Goal: Task Accomplishment & Management: Complete application form

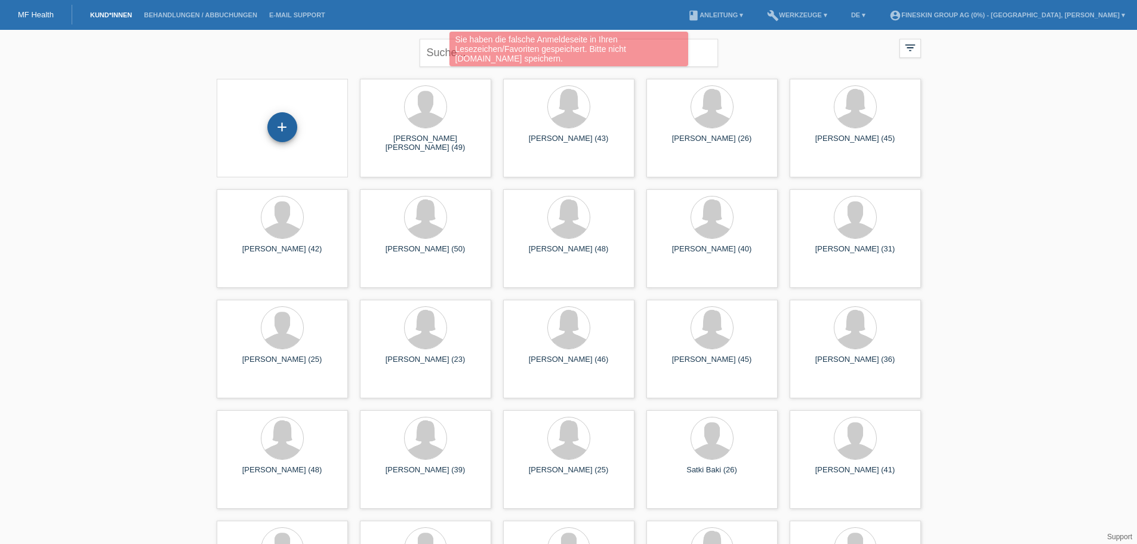
click at [285, 127] on div "+" at bounding box center [282, 127] width 30 height 30
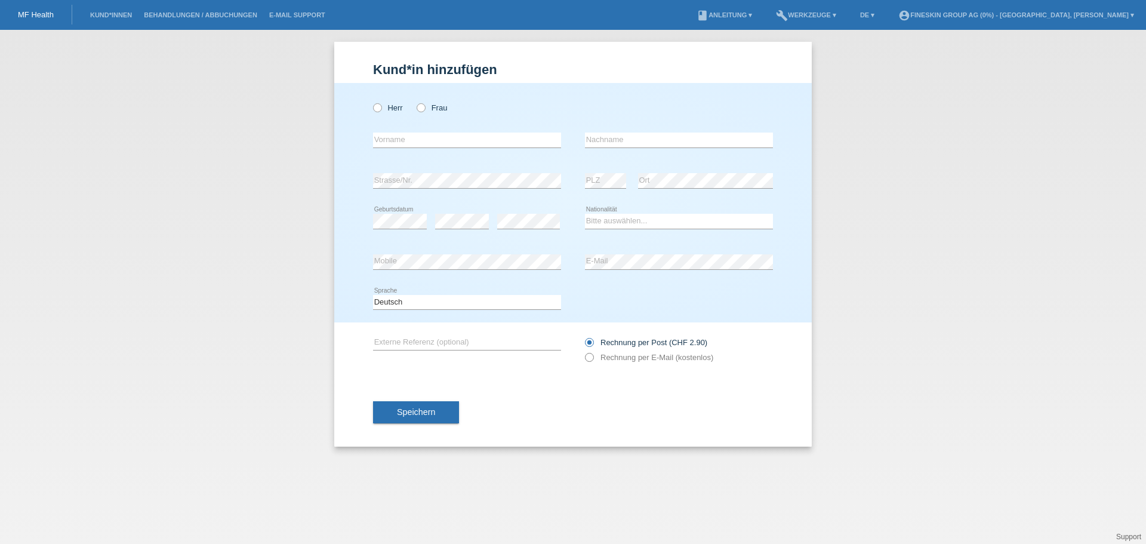
click at [595, 360] on label "Rechnung per E-Mail (kostenlos)" at bounding box center [649, 357] width 128 height 9
click at [583, 351] on icon at bounding box center [583, 351] width 0 height 0
click at [605, 354] on label "Rechnung per E-Mail (kostenlos)" at bounding box center [649, 357] width 128 height 9
click at [583, 351] on icon at bounding box center [583, 351] width 0 height 0
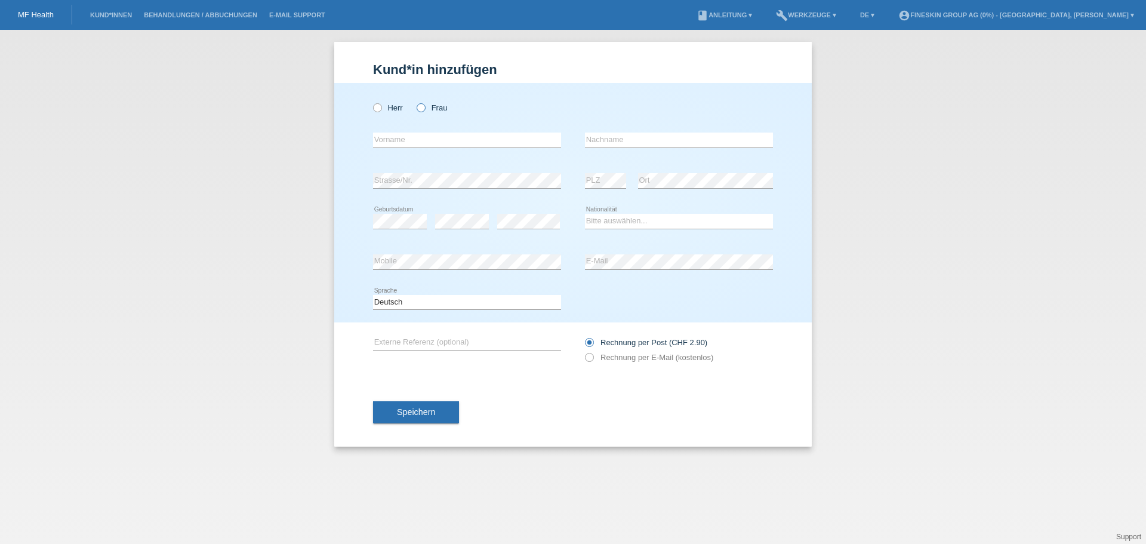
click at [415, 101] on icon at bounding box center [415, 101] width 0 height 0
click at [424, 108] on input "Frau" at bounding box center [421, 107] width 8 height 8
radio input "true"
click at [422, 139] on input "text" at bounding box center [467, 140] width 188 height 15
click at [411, 137] on input "text" at bounding box center [467, 140] width 188 height 15
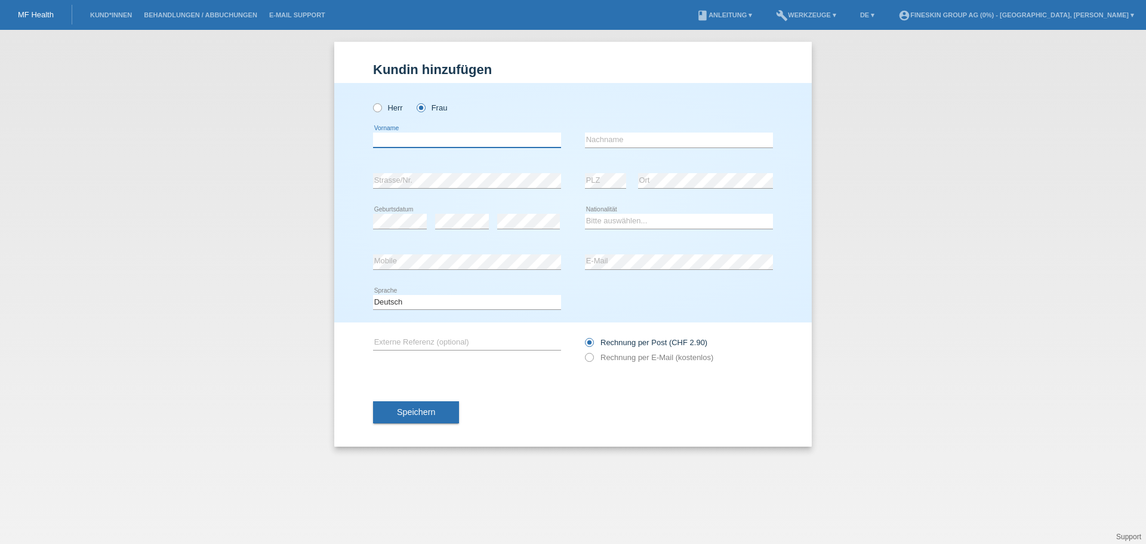
click at [442, 139] on input "text" at bounding box center [467, 140] width 188 height 15
click at [992, 355] on div "Kund*in hinzufügen Kunde hinzufügen Kundin hinzufügen Herr Frau error Vorname e…" at bounding box center [573, 287] width 1146 height 514
click at [613, 223] on select "Bitte auswählen... Schweiz Deutschland Liechtenstein Österreich ------------ Af…" at bounding box center [679, 221] width 188 height 14
select select "CH"
click at [585, 214] on select "Bitte auswählen... Schweiz Deutschland Liechtenstein Österreich ------------ Af…" at bounding box center [679, 221] width 188 height 14
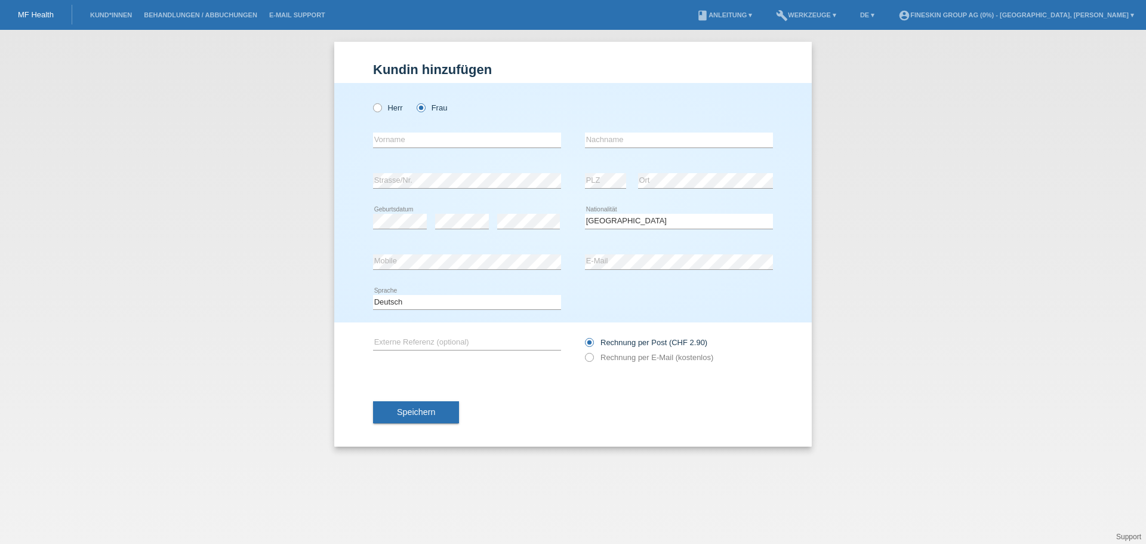
click at [902, 260] on div "Kund*in hinzufügen Kunde hinzufügen Kundin hinzufügen Herr Frau error Vorname e…" at bounding box center [573, 287] width 1146 height 514
drag, startPoint x: 416, startPoint y: 134, endPoint x: 408, endPoint y: 144, distance: 12.8
click at [416, 134] on input "text" at bounding box center [467, 140] width 188 height 15
type input "Ajazi"
drag, startPoint x: 397, startPoint y: 148, endPoint x: 377, endPoint y: 139, distance: 21.9
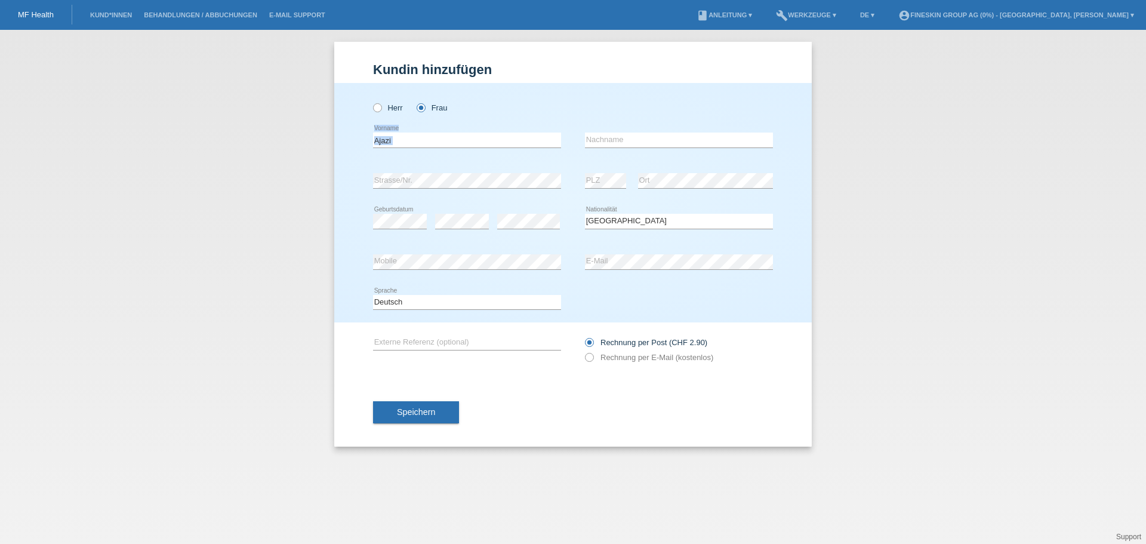
click at [377, 139] on div "Ajazi error Vorname" at bounding box center [467, 141] width 188 height 16
drag, startPoint x: 399, startPoint y: 138, endPoint x: 366, endPoint y: 142, distance: 33.1
click at [366, 142] on div "Herr Frau Ajazi error Vorname" at bounding box center [573, 202] width 478 height 239
type input "Miranda"
click at [604, 146] on input "text" at bounding box center [679, 140] width 188 height 15
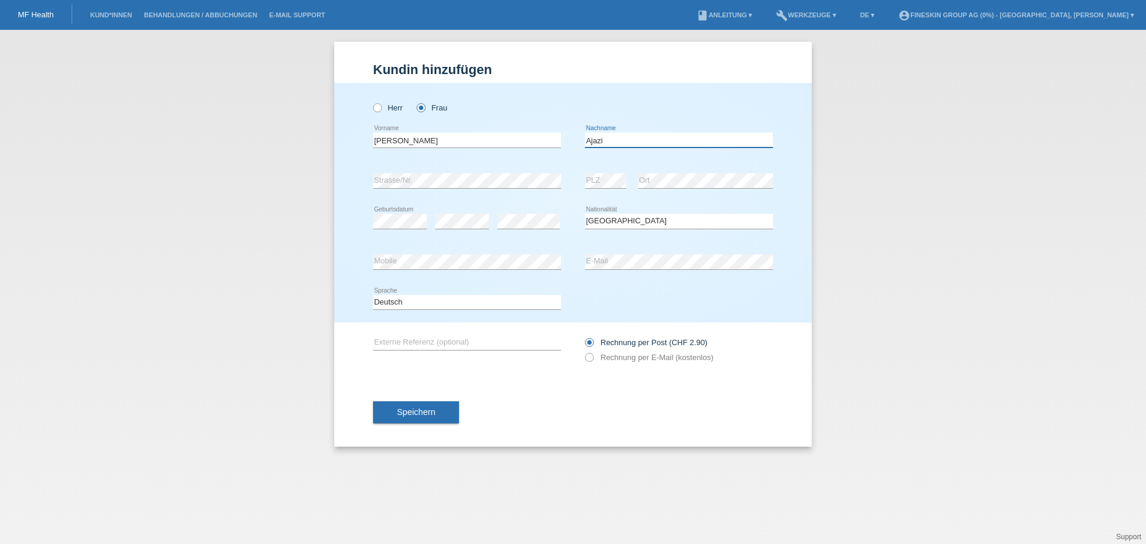
type input "Ajazi"
click at [454, 188] on icon at bounding box center [467, 188] width 188 height 1
click at [444, 230] on div "error" at bounding box center [462, 221] width 54 height 41
click at [617, 250] on div "error E-Mail" at bounding box center [679, 262] width 188 height 41
click at [599, 270] on div "error E-Mail" at bounding box center [679, 262] width 188 height 41
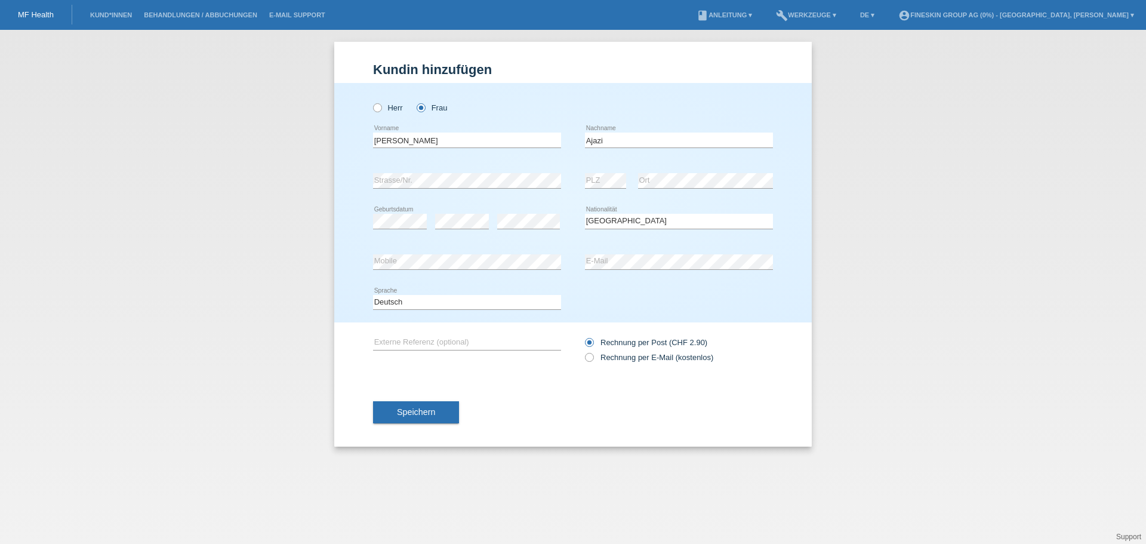
click at [587, 351] on input "Rechnung per Post (CHF 2.90)" at bounding box center [589, 345] width 8 height 15
click at [583, 351] on icon at bounding box center [583, 351] width 0 height 0
click at [586, 359] on input "Rechnung per E-Mail (kostenlos)" at bounding box center [589, 360] width 8 height 15
radio input "true"
click at [429, 416] on span "Speichern" at bounding box center [416, 412] width 38 height 10
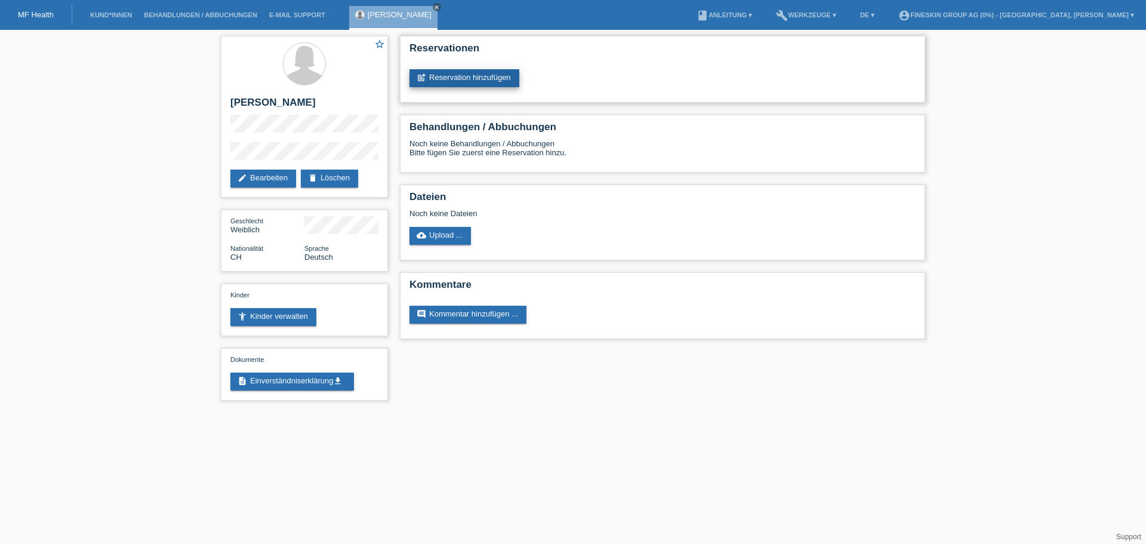
click at [426, 78] on link "post_add Reservation hinzufügen" at bounding box center [465, 78] width 110 height 18
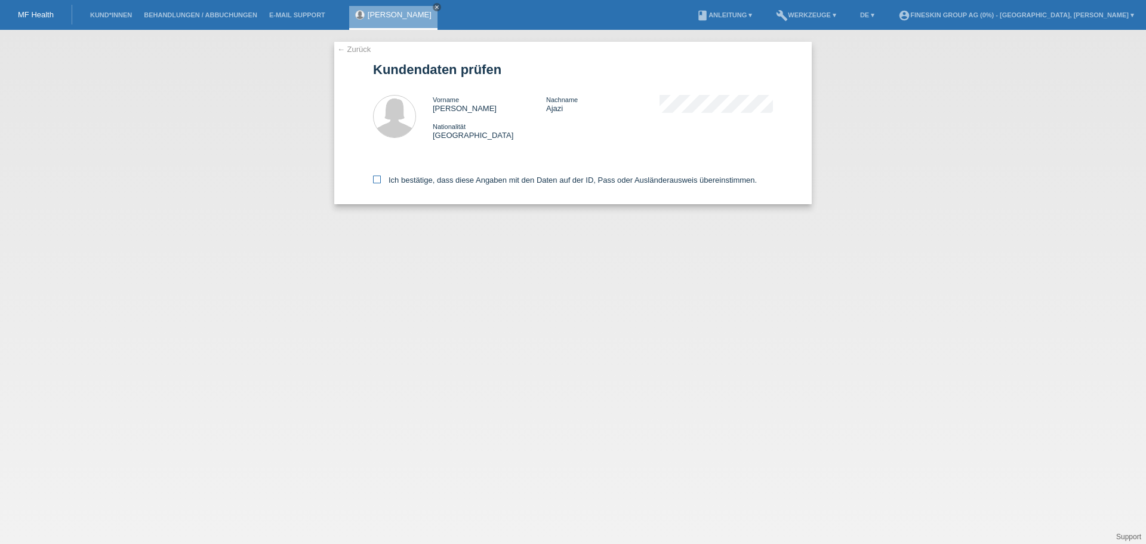
click at [379, 184] on label "Ich bestätige, dass diese Angaben mit den Daten auf der ID, Pass oder Ausländer…" at bounding box center [565, 180] width 384 height 9
click at [379, 183] on input "Ich bestätige, dass diese Angaben mit den Daten auf der ID, Pass oder Ausländer…" at bounding box center [377, 180] width 8 height 8
checkbox input "true"
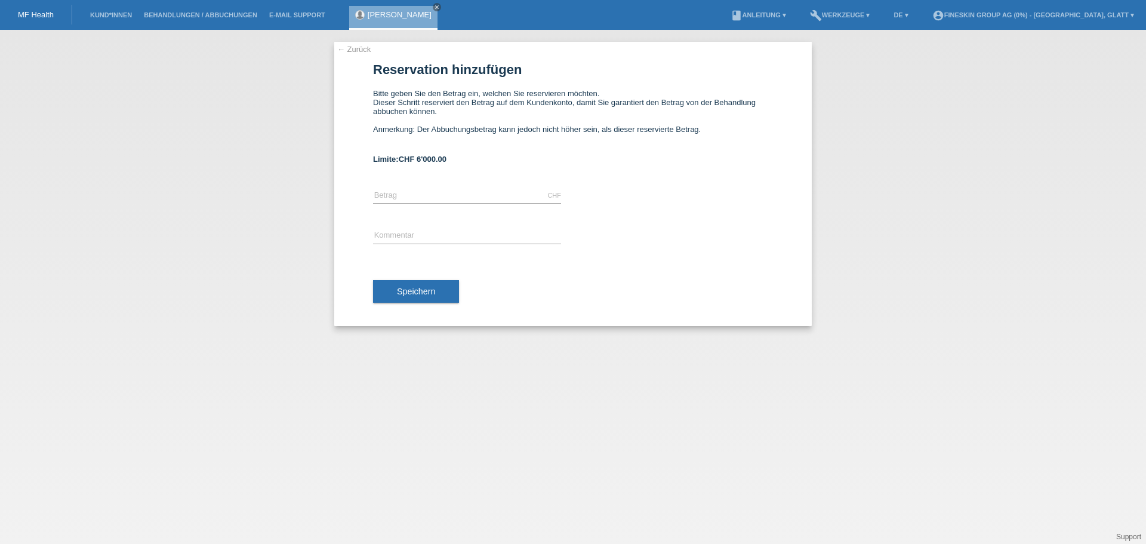
click at [924, 347] on div "← Zurück Reservation hinzufügen Bitte geben Sie den Betrag ein, welchen Sie res…" at bounding box center [573, 287] width 1146 height 514
